Goal: Transaction & Acquisition: Download file/media

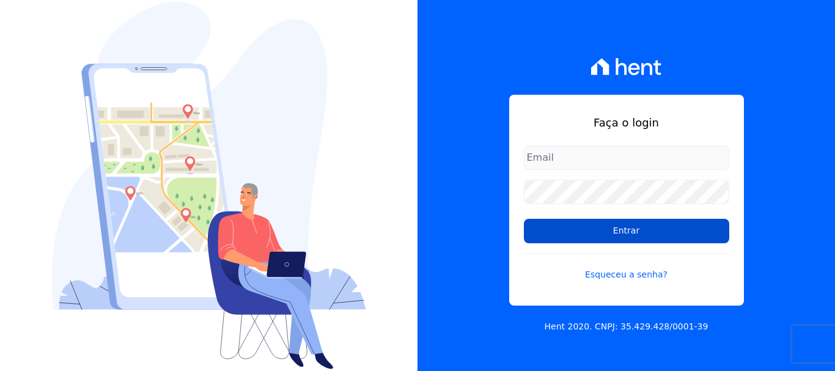
type input "[PERSON_NAME][EMAIL_ADDRESS][DOMAIN_NAME]"
click at [623, 235] on input "Entrar" at bounding box center [626, 231] width 205 height 24
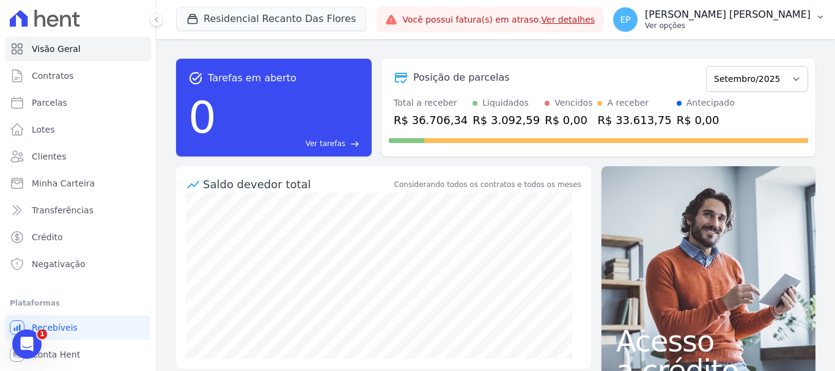
click at [786, 30] on p "Ver opções" at bounding box center [728, 26] width 166 height 10
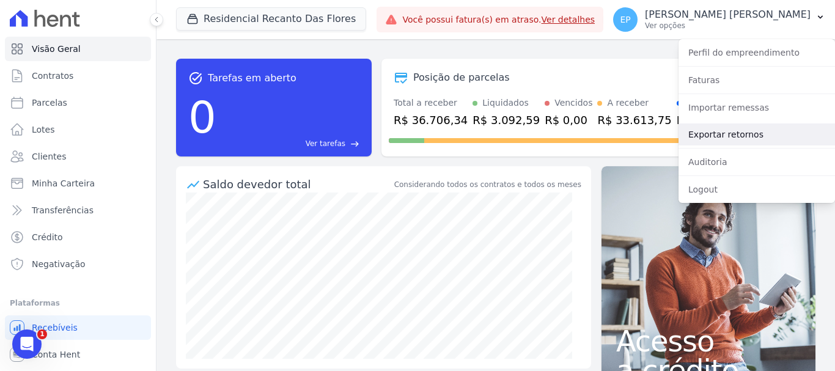
click at [704, 135] on link "Exportar retornos" at bounding box center [756, 134] width 156 height 22
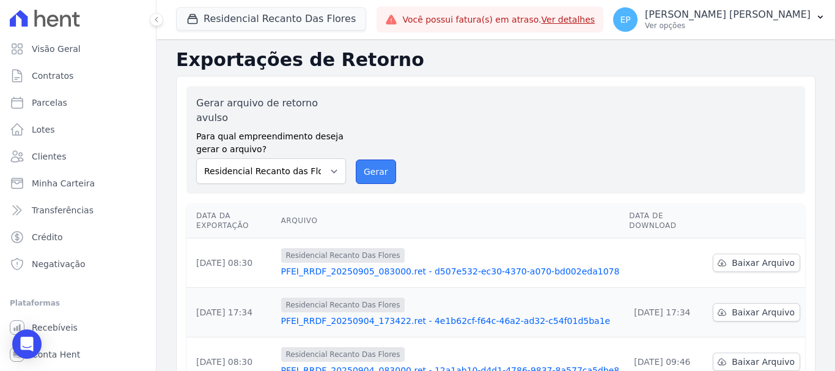
click at [371, 159] on button "Gerar" at bounding box center [376, 171] width 40 height 24
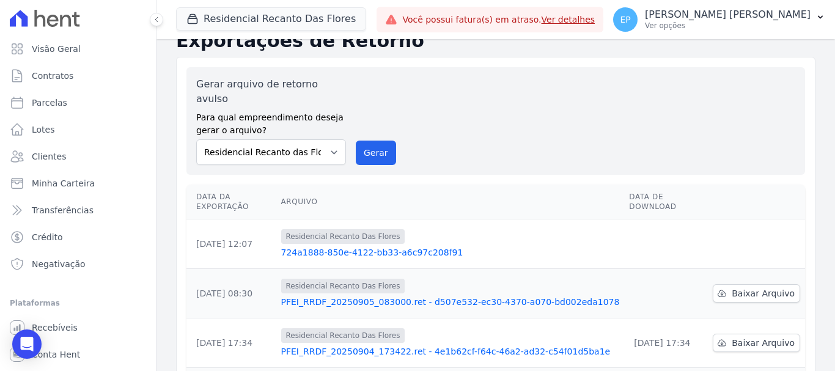
scroll to position [61, 0]
click at [370, 140] on button "Gerar" at bounding box center [376, 152] width 40 height 24
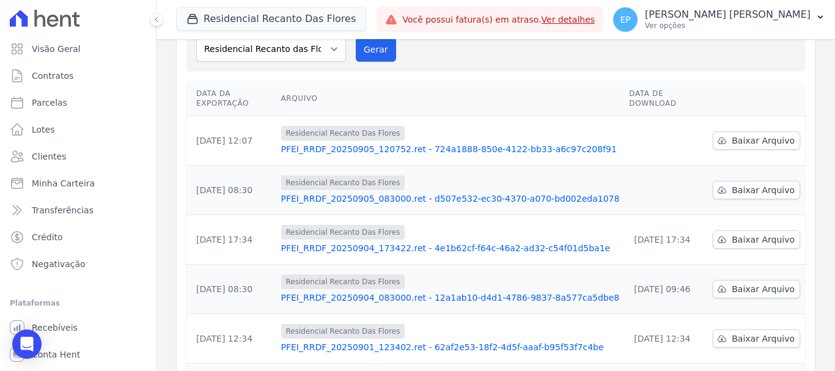
scroll to position [81, 0]
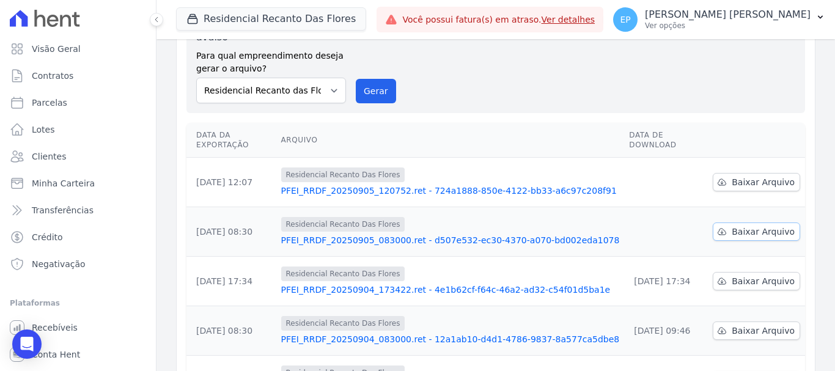
click at [740, 225] on span "Baixar Arquivo" at bounding box center [762, 231] width 63 height 12
click at [739, 176] on span "Baixar Arquivo" at bounding box center [762, 182] width 63 height 12
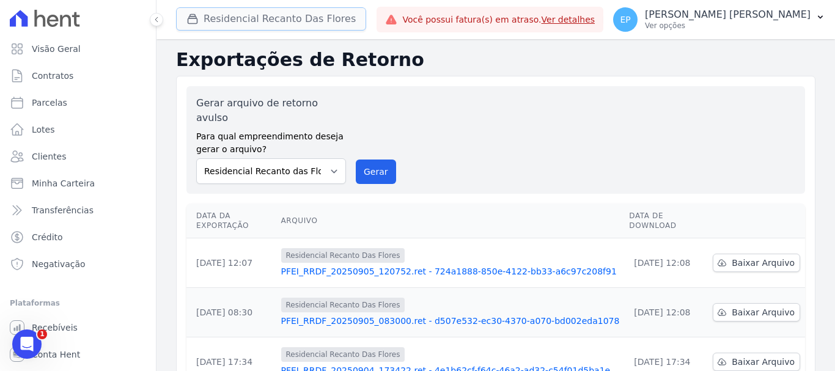
click at [237, 22] on button "Residencial Recanto Das Flores" at bounding box center [271, 18] width 190 height 23
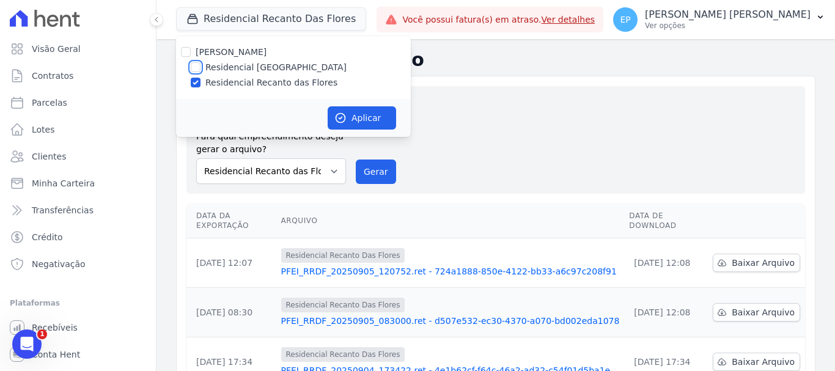
click at [195, 68] on input "Residencial [GEOGRAPHIC_DATA]" at bounding box center [196, 67] width 10 height 10
checkbox input "true"
click at [192, 82] on input "Residencial Recanto das Flores" at bounding box center [196, 83] width 10 height 10
checkbox input "false"
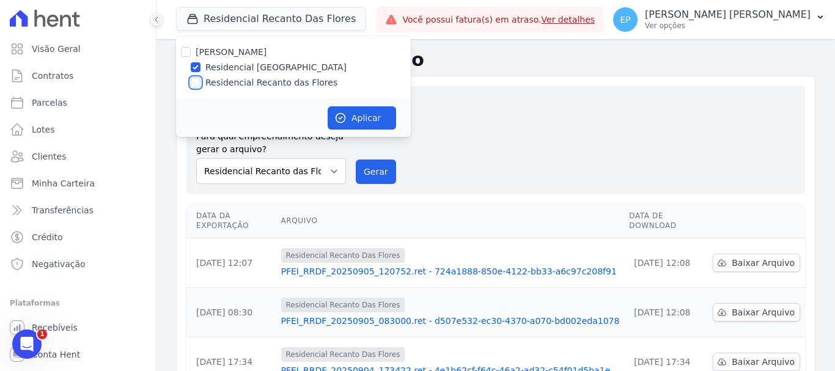
checkbox input "false"
click at [371, 119] on button "Aplicar" at bounding box center [361, 117] width 68 height 23
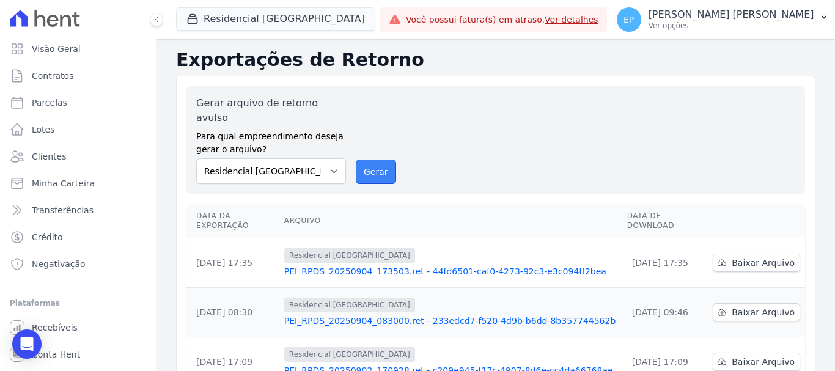
click at [367, 160] on button "Gerar" at bounding box center [376, 171] width 40 height 24
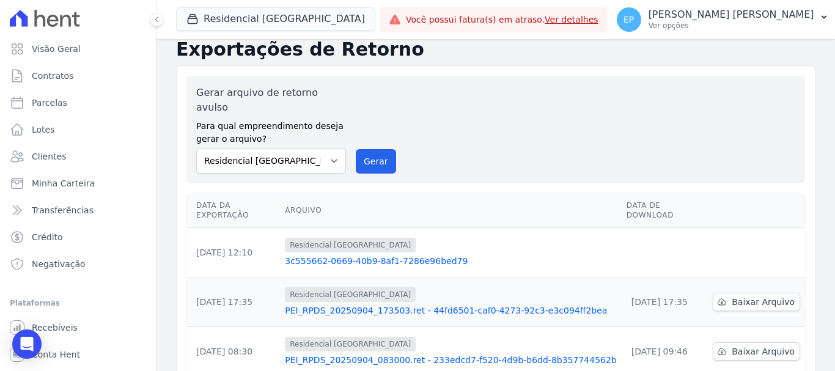
scroll to position [122, 0]
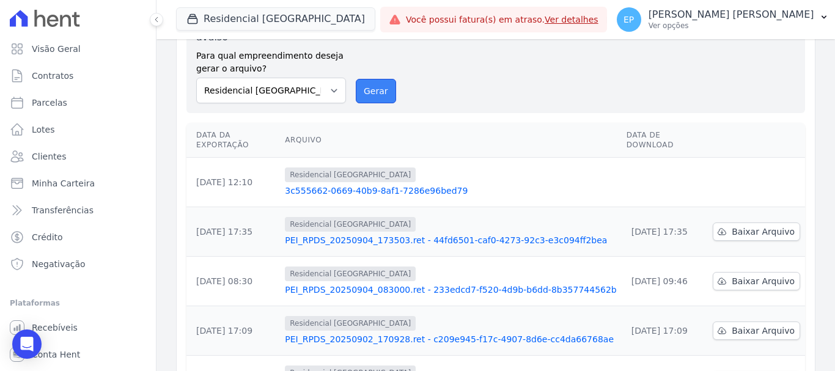
click at [363, 79] on button "Gerar" at bounding box center [376, 91] width 40 height 24
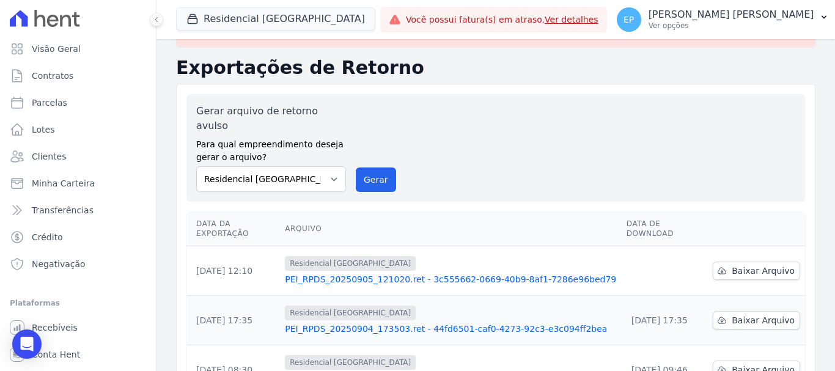
scroll to position [61, 0]
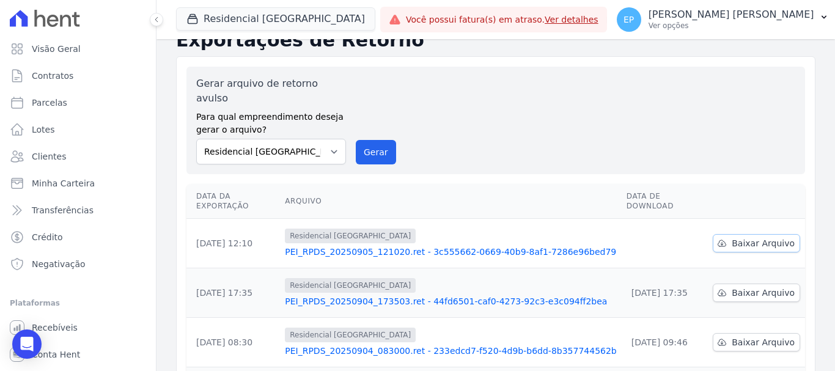
click at [739, 237] on span "Baixar Arquivo" at bounding box center [762, 243] width 63 height 12
